Goal: Task Accomplishment & Management: Use online tool/utility

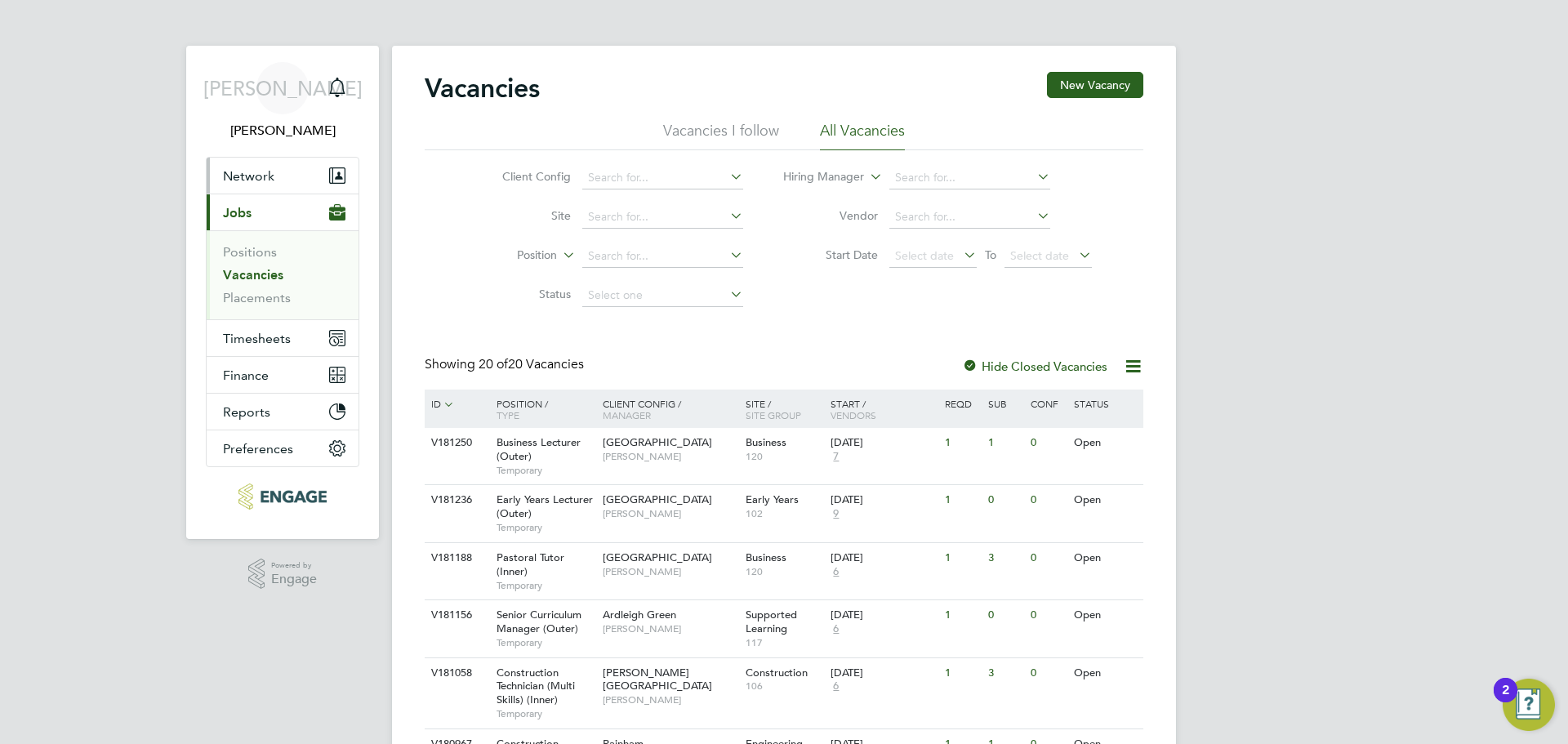
drag, startPoint x: 286, startPoint y: 172, endPoint x: 291, endPoint y: 179, distance: 8.6
click at [287, 172] on button "Network" at bounding box center [282, 175] width 152 height 36
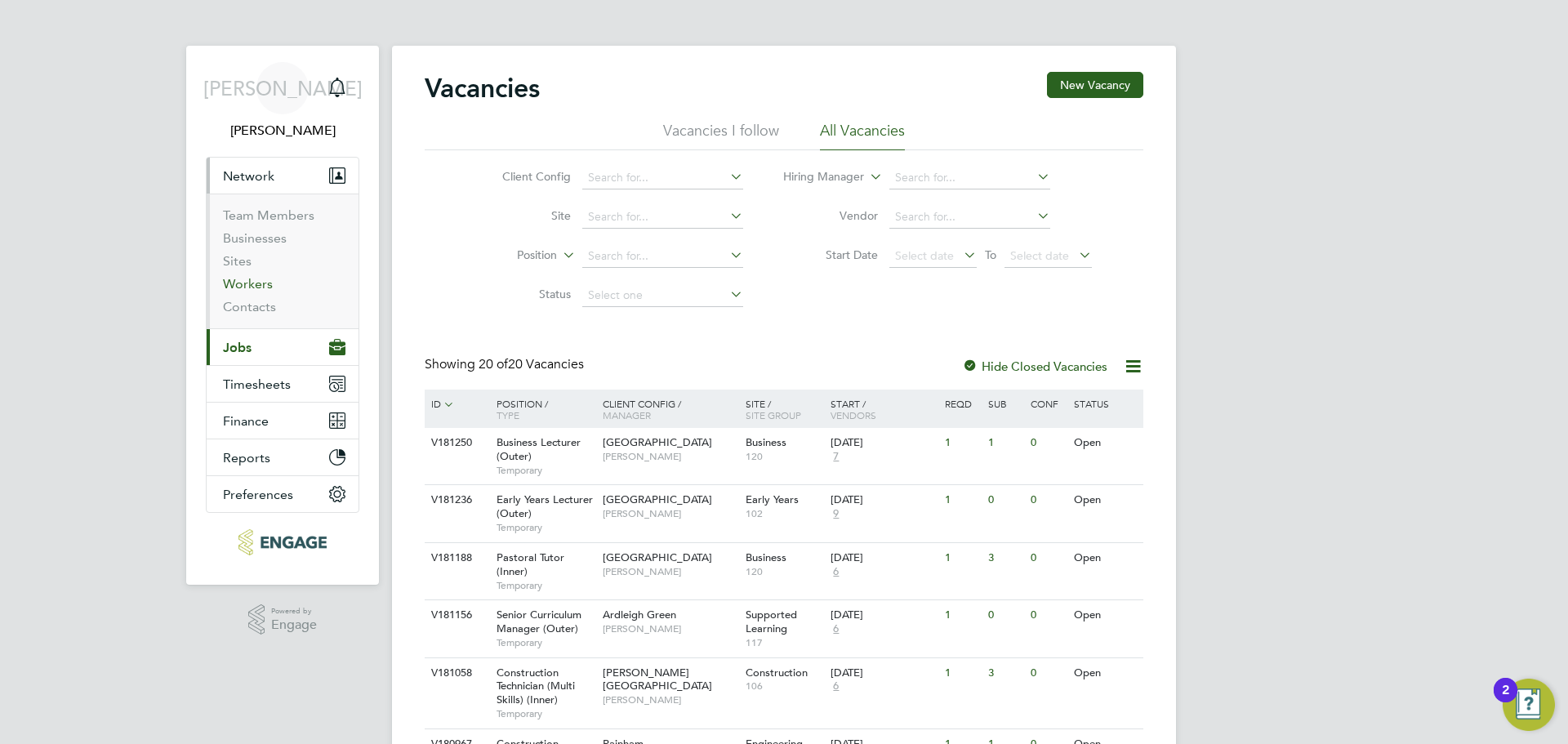
click at [255, 282] on link "Workers" at bounding box center [248, 284] width 50 height 15
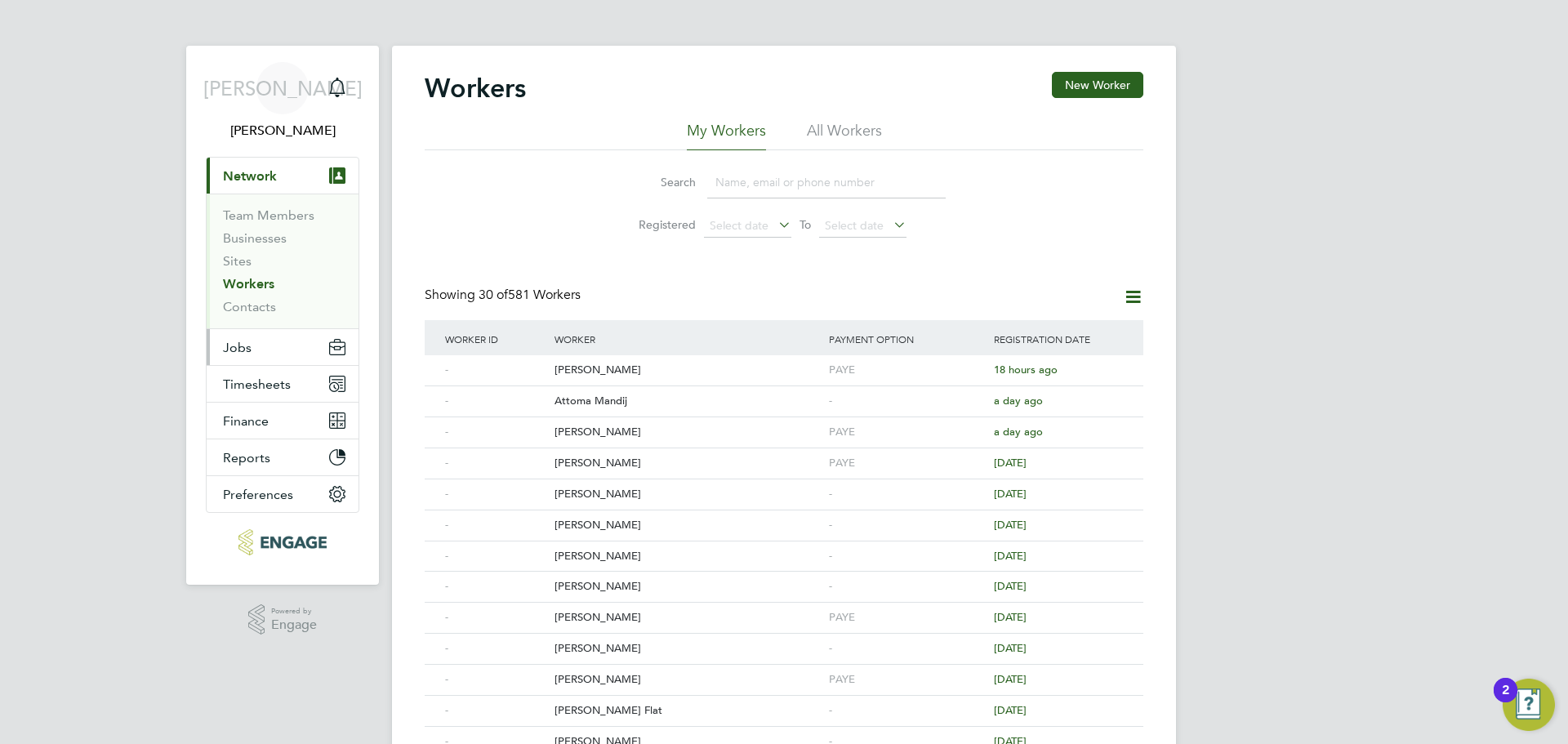
click at [245, 343] on span "Jobs" at bounding box center [237, 348] width 29 height 15
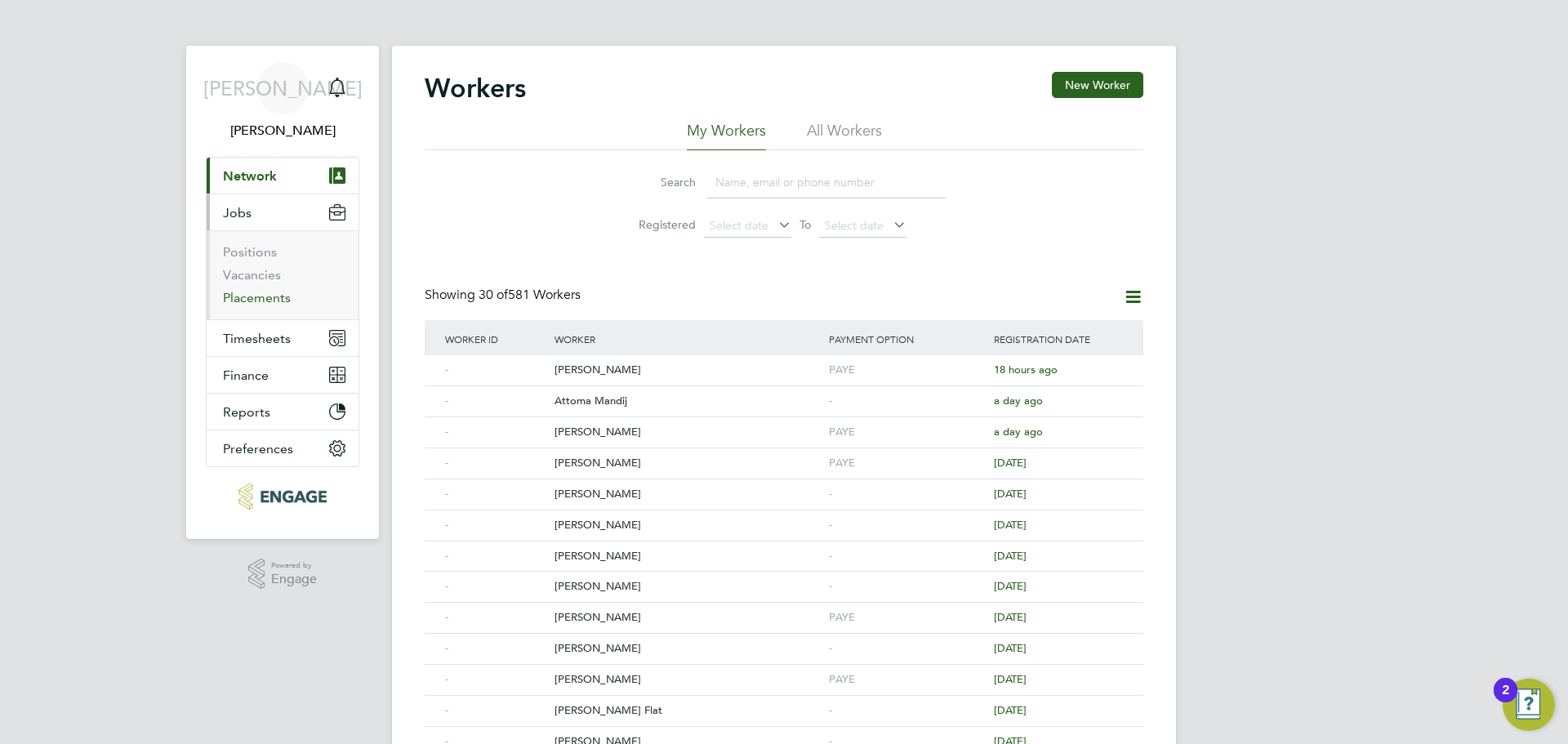
click at [271, 293] on link "Placements" at bounding box center [256, 298] width 68 height 15
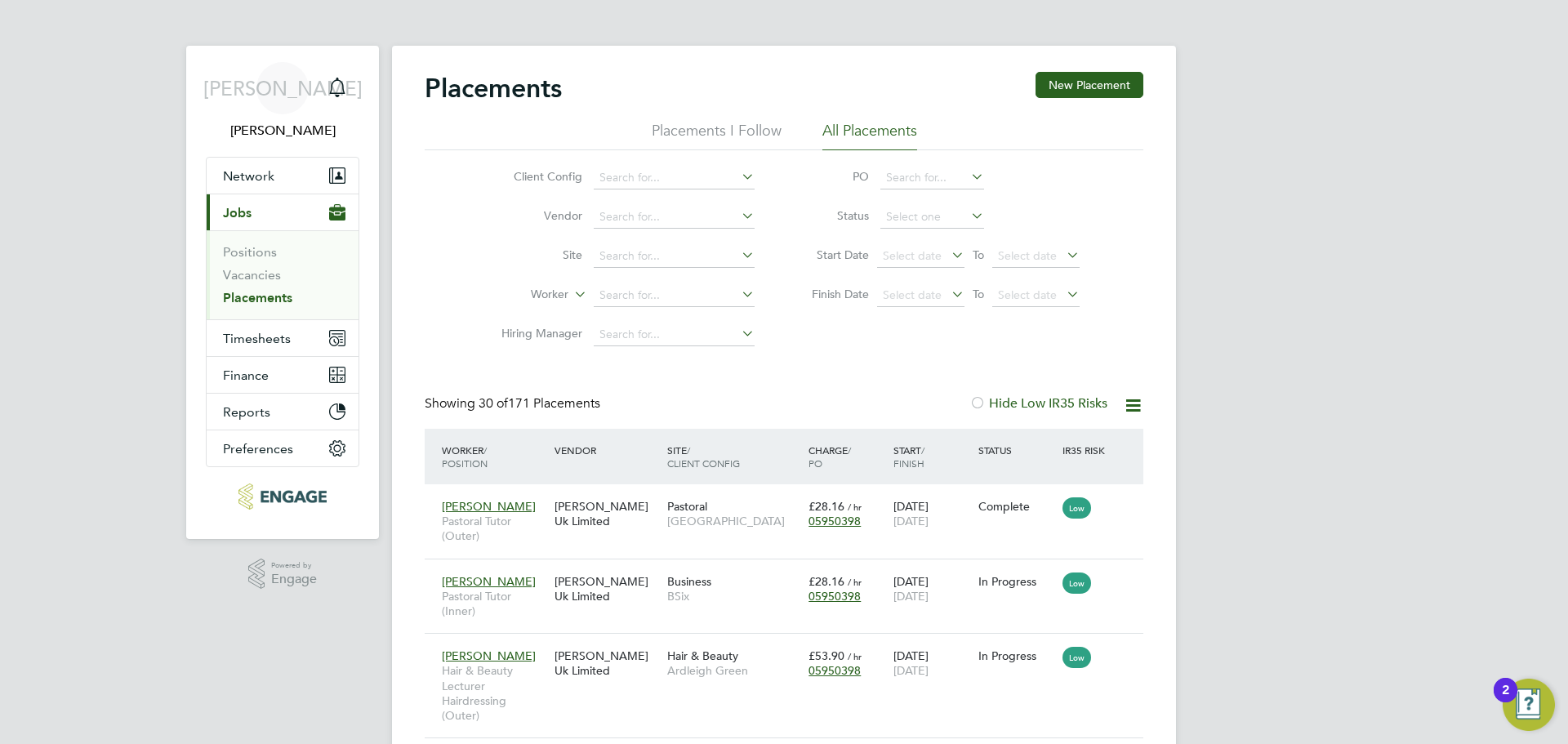
drag, startPoint x: 667, startPoint y: 299, endPoint x: 659, endPoint y: 282, distance: 18.8
click at [665, 299] on input at bounding box center [675, 296] width 161 height 23
click at [647, 339] on li "[PERSON_NAME] [PERSON_NAME]" at bounding box center [674, 340] width 162 height 22
type input "[PERSON_NAME]"
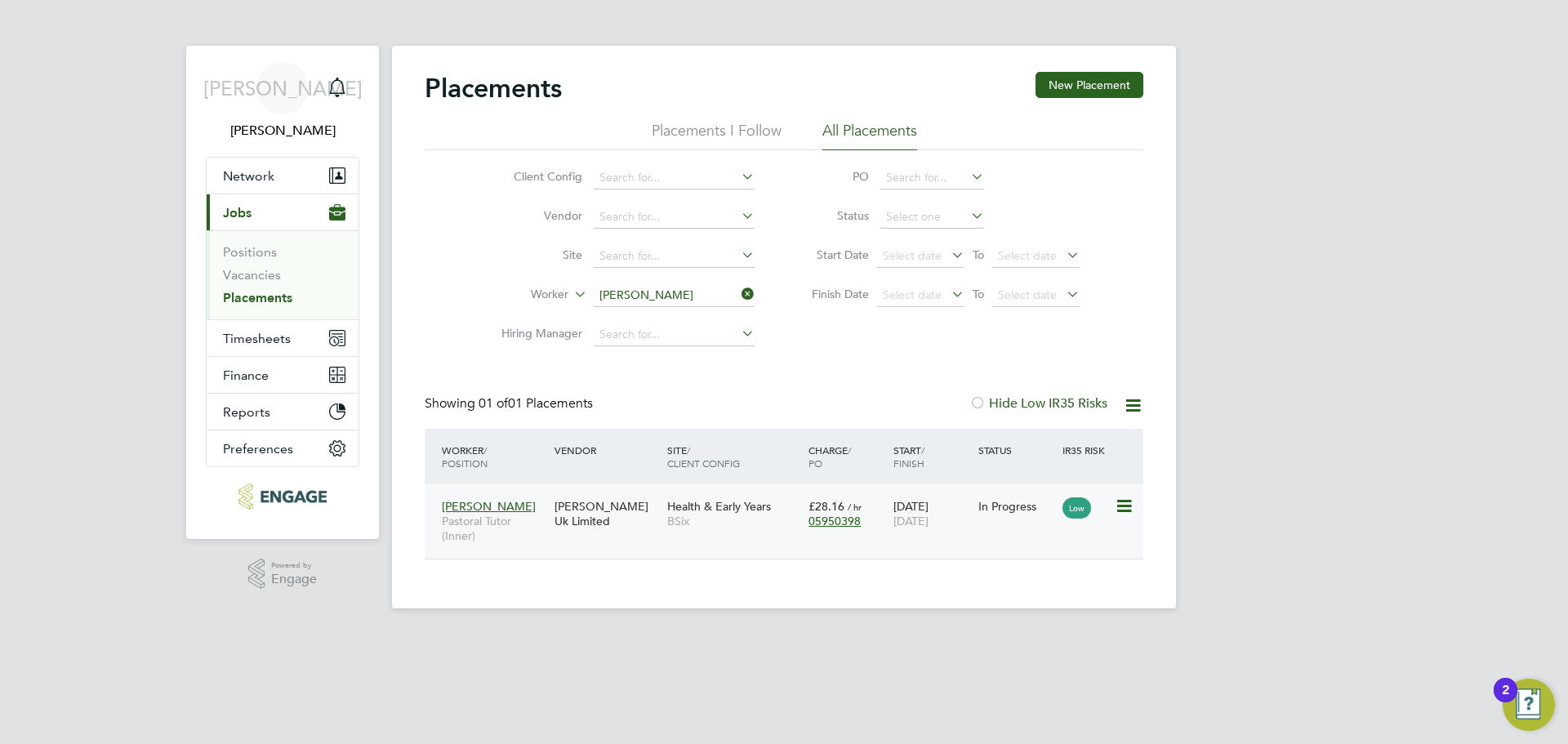
click at [637, 528] on div "[PERSON_NAME] Uk Limited" at bounding box center [606, 515] width 112 height 46
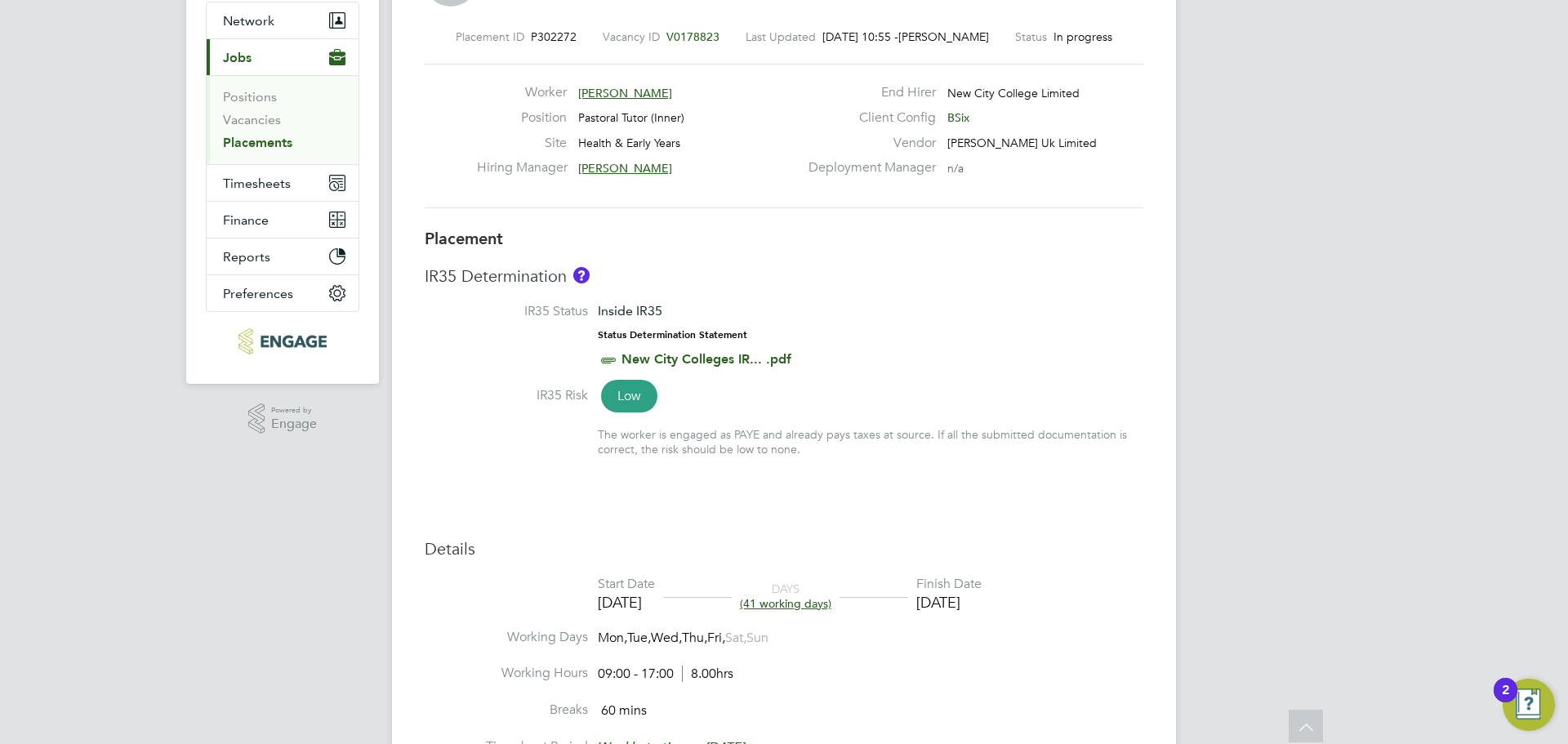
scroll to position [83, 0]
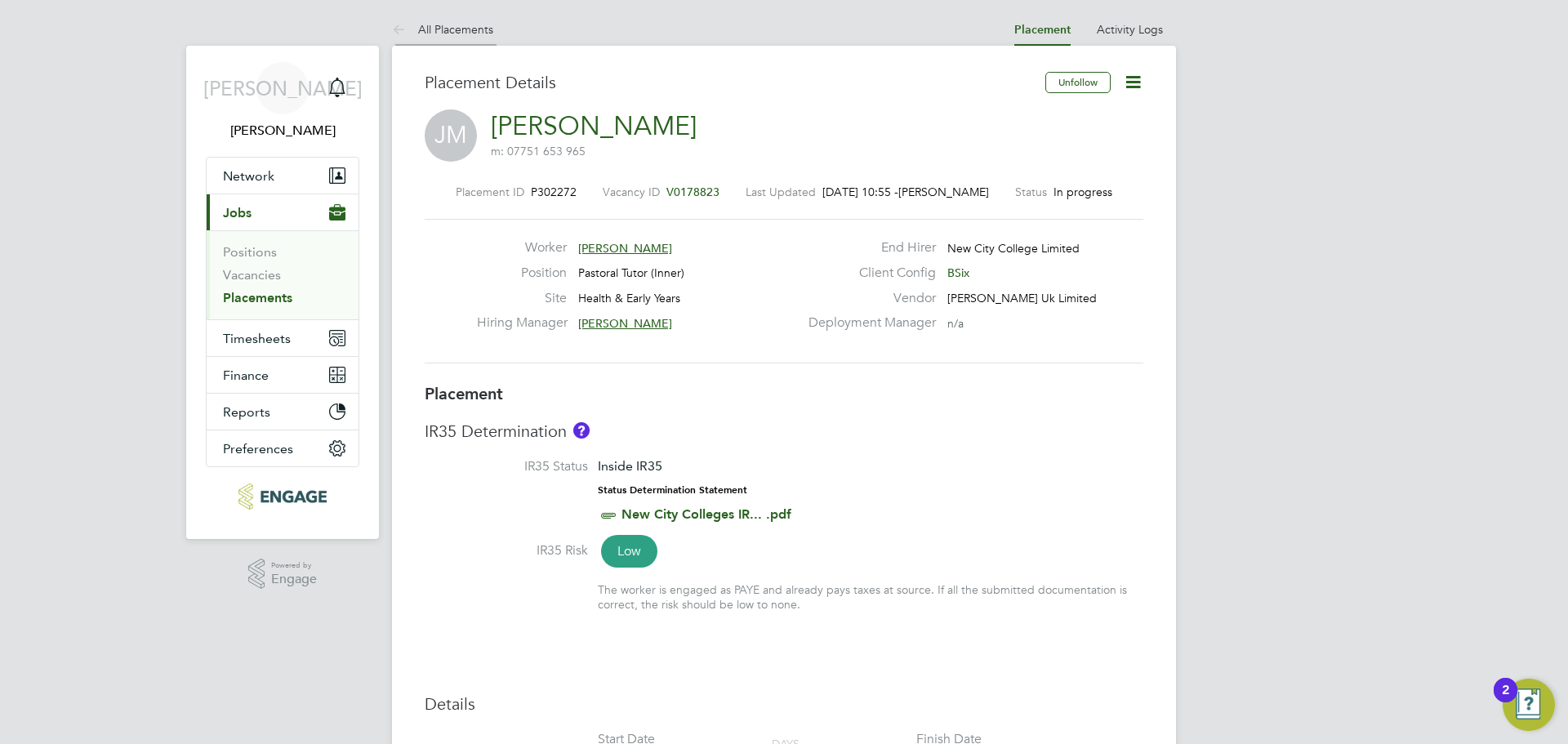
click at [448, 28] on link "All Placements" at bounding box center [443, 29] width 102 height 14
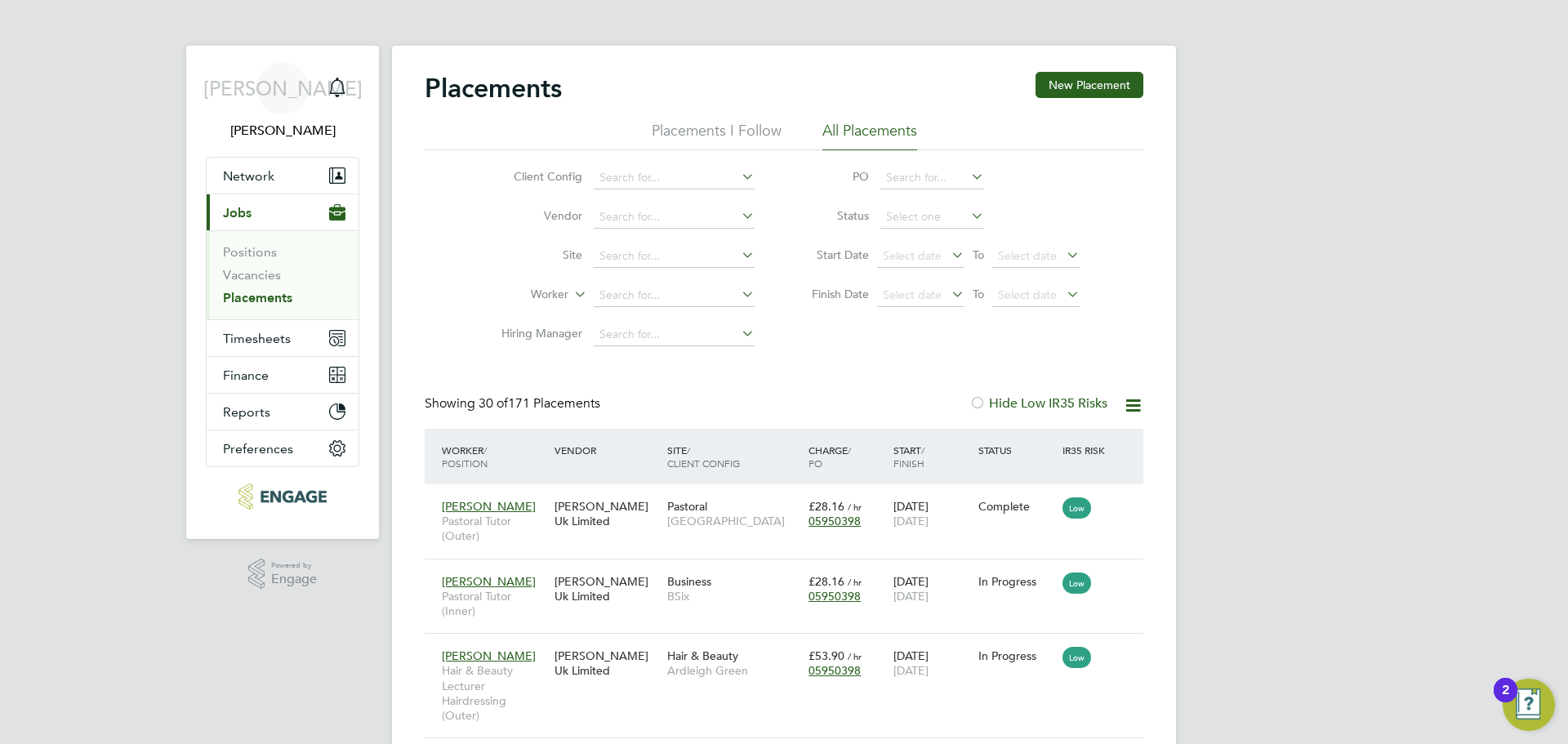
drag, startPoint x: 416, startPoint y: 65, endPoint x: 422, endPoint y: 48, distance: 18.0
drag, startPoint x: 403, startPoint y: 53, endPoint x: 410, endPoint y: 69, distance: 17.5
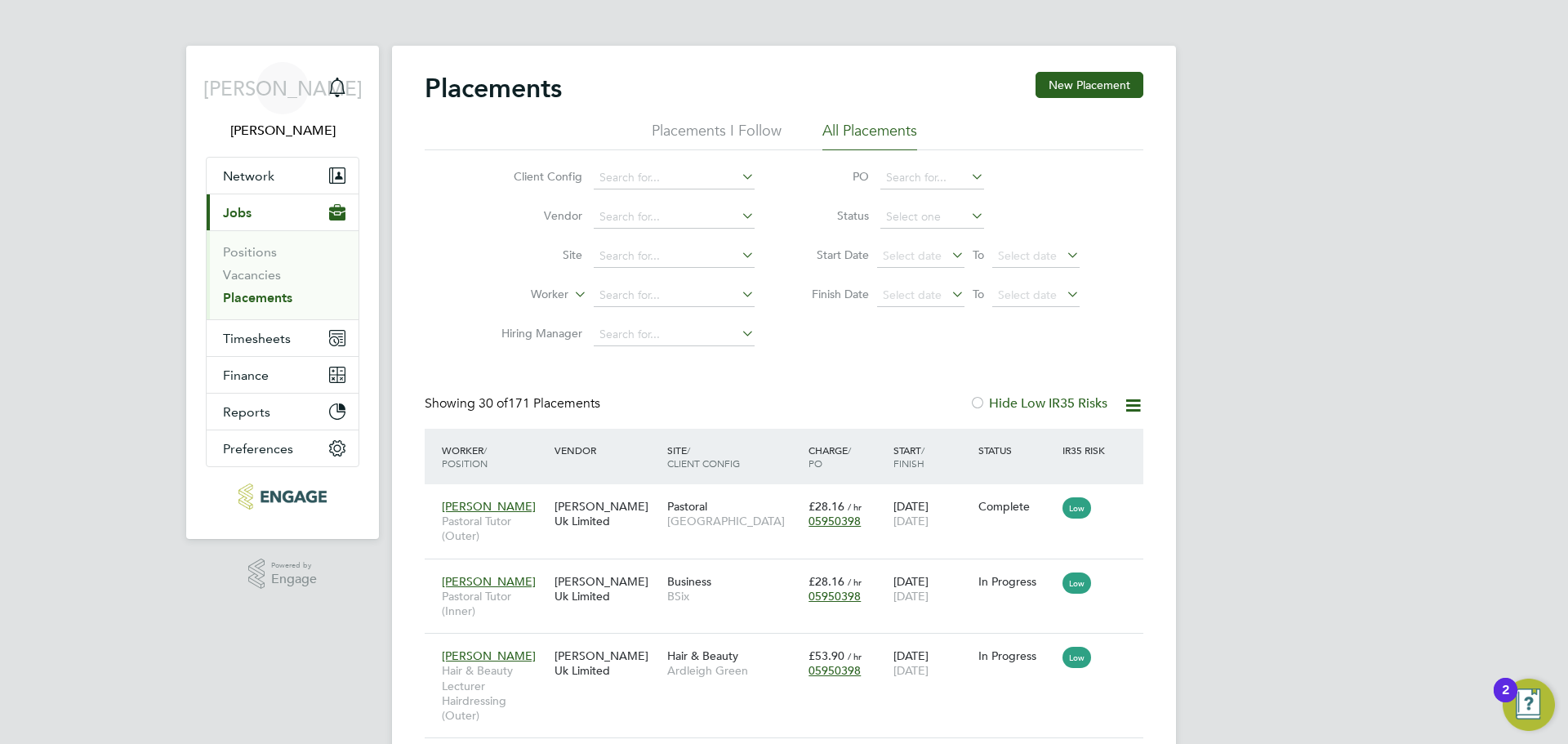
drag, startPoint x: 391, startPoint y: 47, endPoint x: 403, endPoint y: 62, distance: 19.2
